Goal: Transaction & Acquisition: Purchase product/service

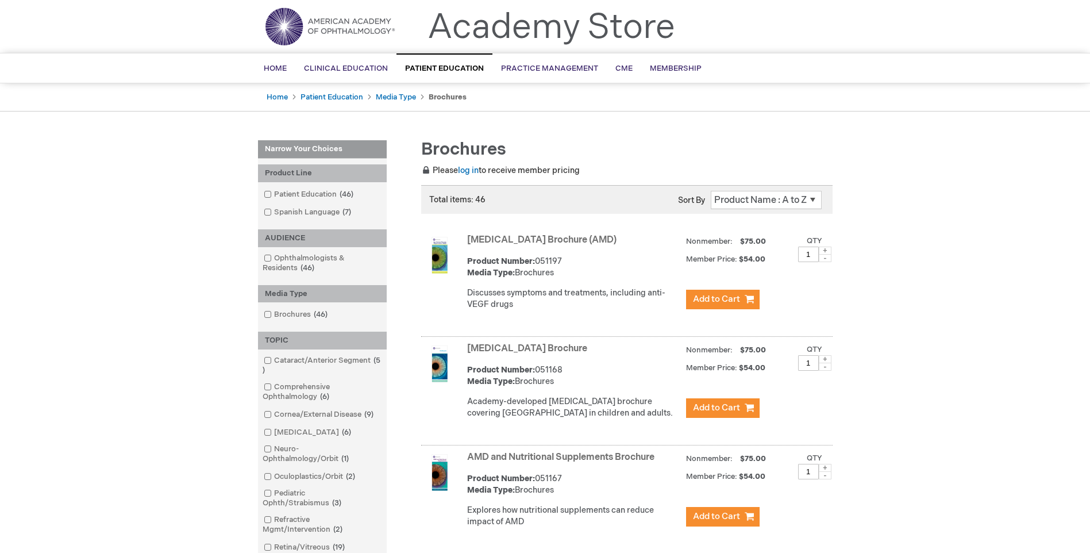
scroll to position [57, 0]
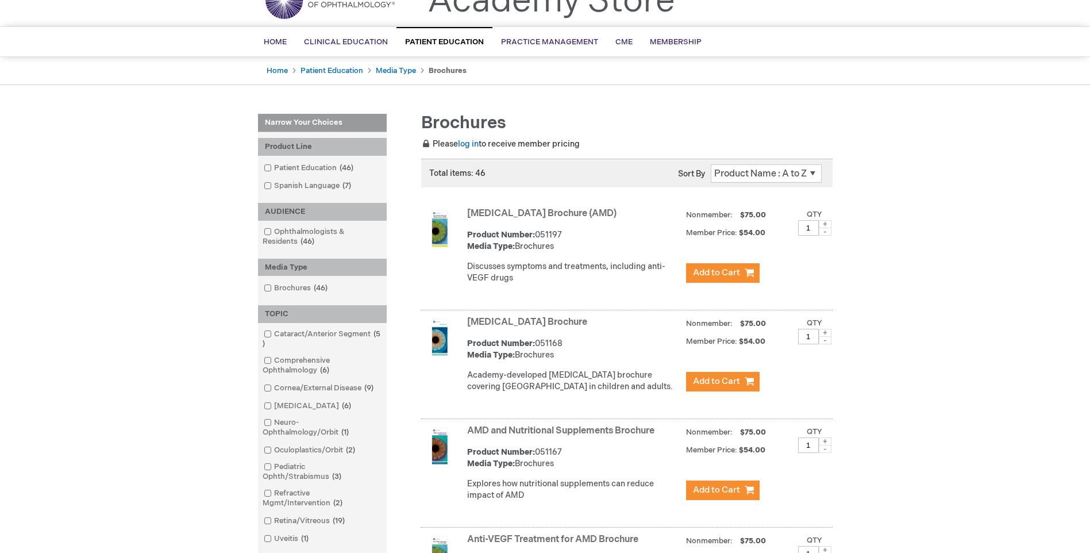
click at [518, 210] on link "[MEDICAL_DATA] Brochure (AMD)" at bounding box center [541, 213] width 149 height 11
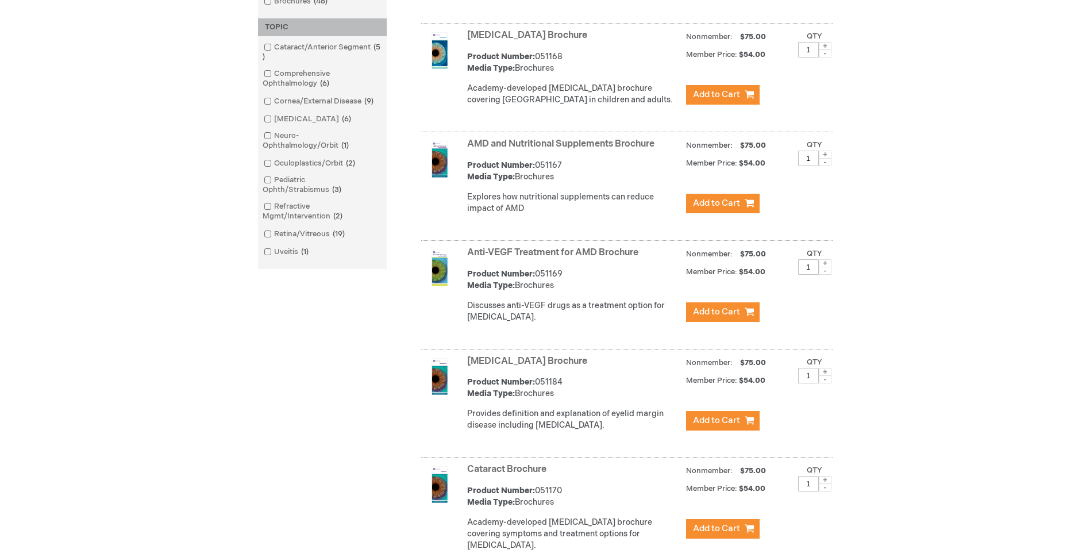
scroll to position [345, 0]
click at [529, 257] on link "Anti-VEGF Treatment for AMD Brochure" at bounding box center [552, 251] width 171 height 11
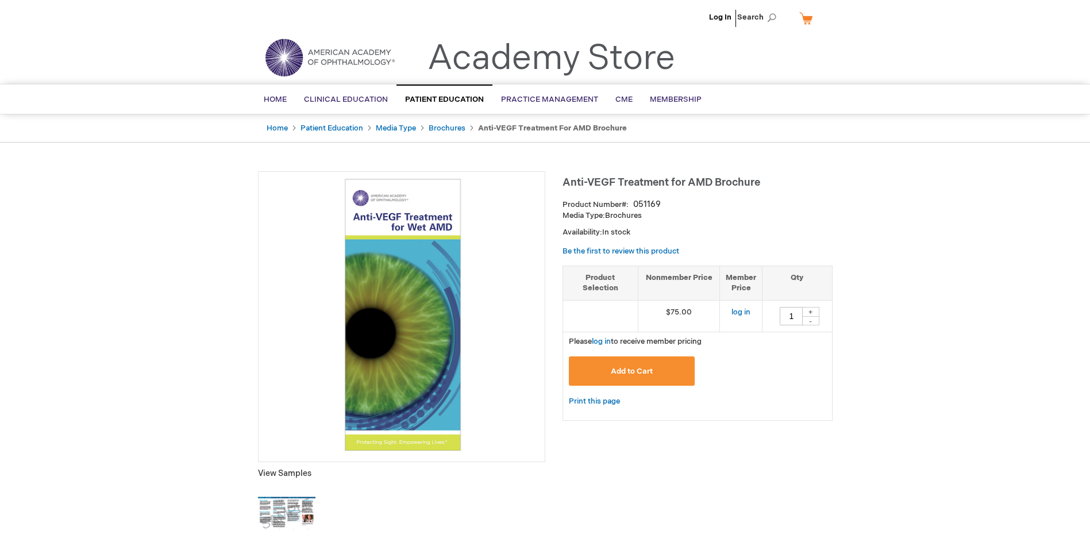
click at [498, 361] on img at bounding box center [401, 315] width 275 height 275
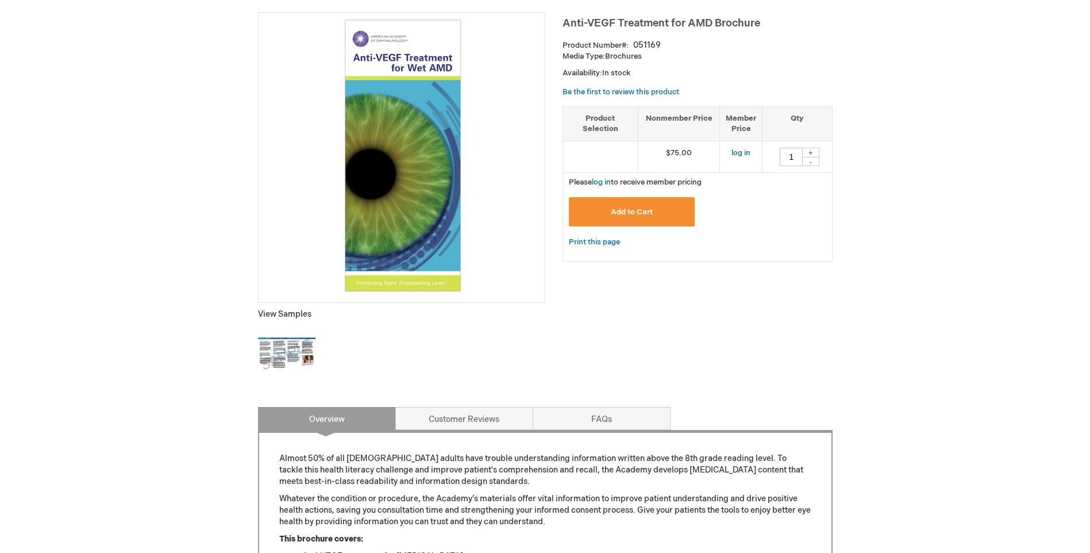
scroll to position [172, 0]
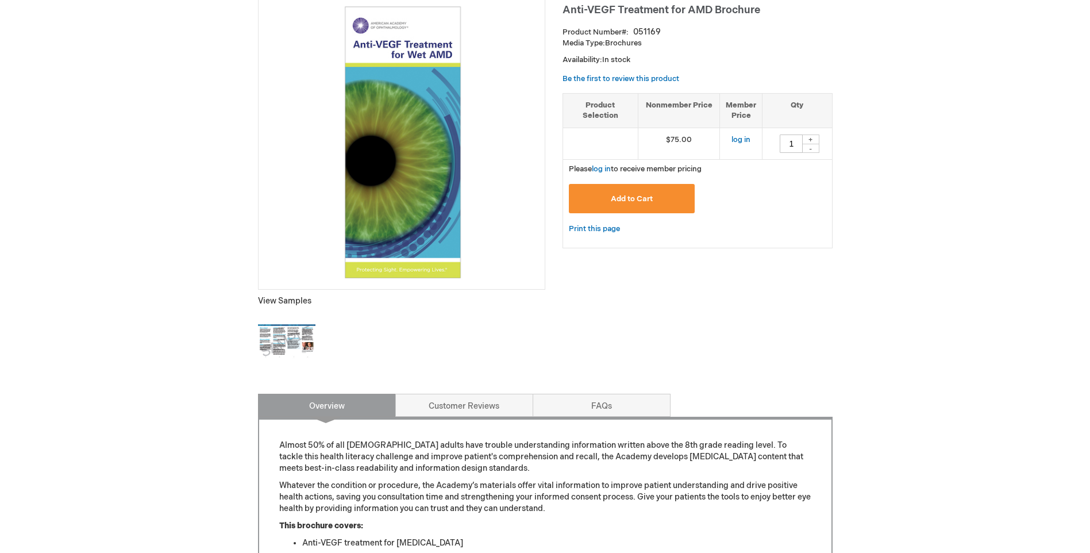
click at [296, 341] on img at bounding box center [286, 341] width 57 height 57
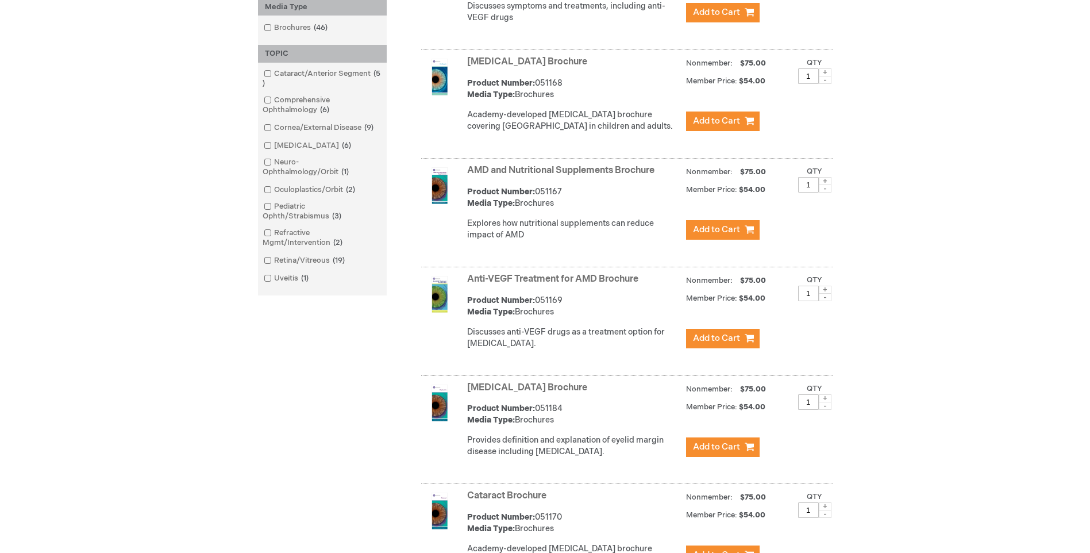
scroll to position [345, 0]
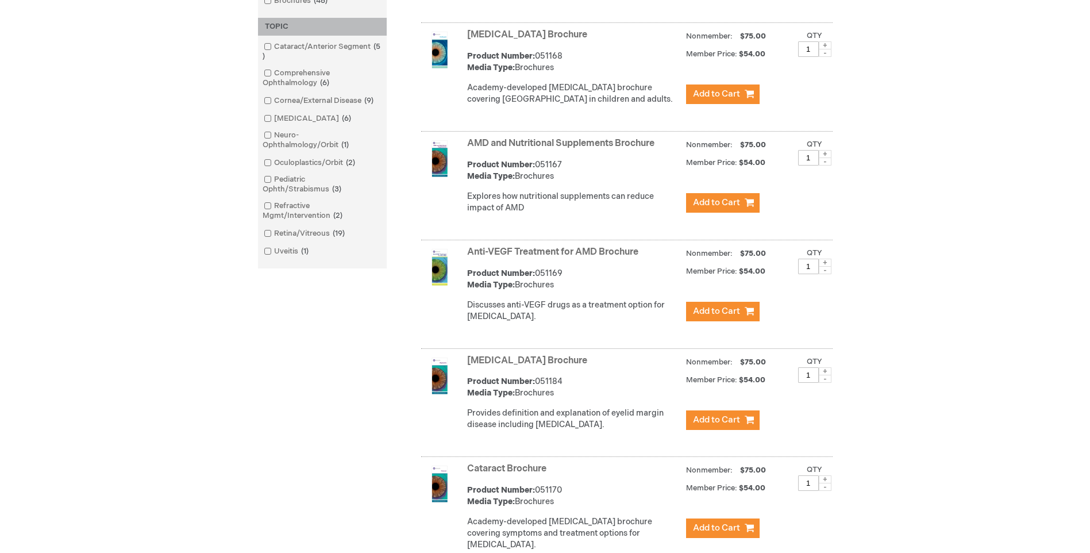
click at [522, 257] on link "Anti-VEGF Treatment for AMD Brochure" at bounding box center [552, 251] width 171 height 11
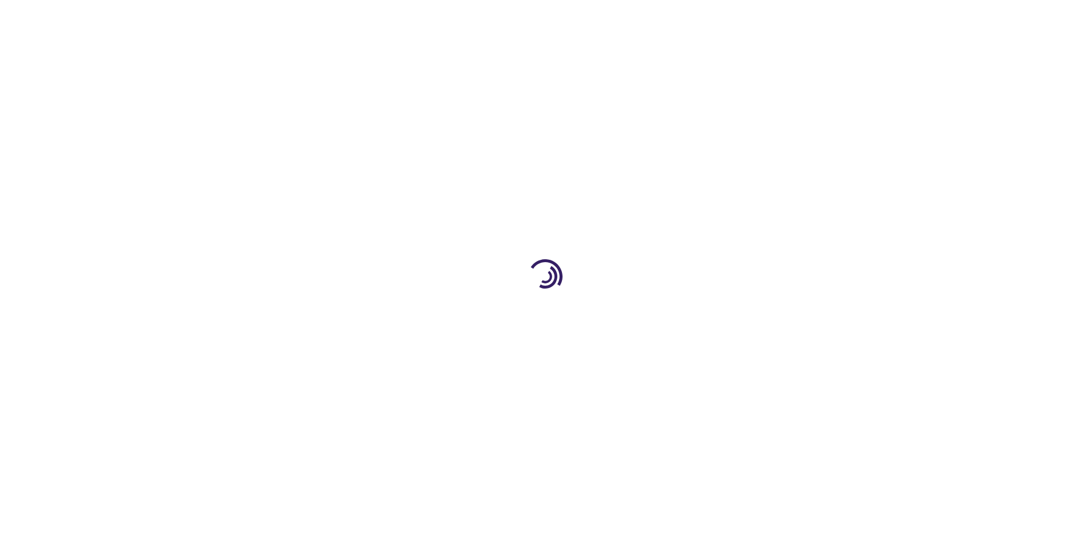
type input "1"
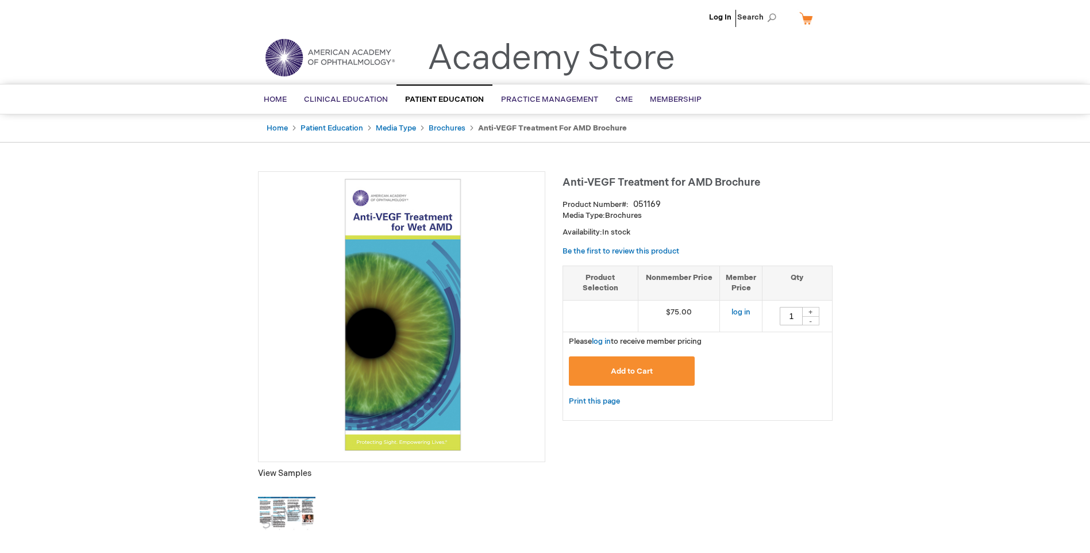
click at [290, 499] on img at bounding box center [286, 513] width 57 height 57
